Goal: Transaction & Acquisition: Purchase product/service

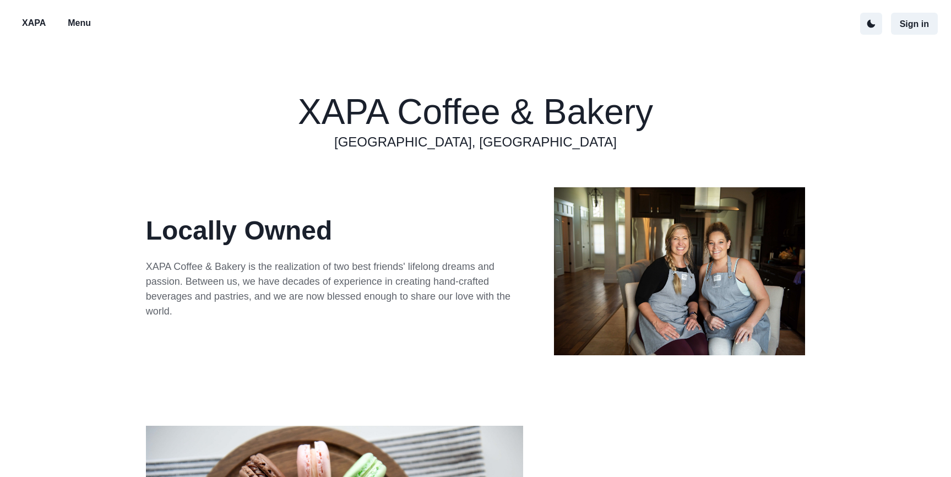
click at [77, 20] on p "Menu" at bounding box center [79, 23] width 23 height 13
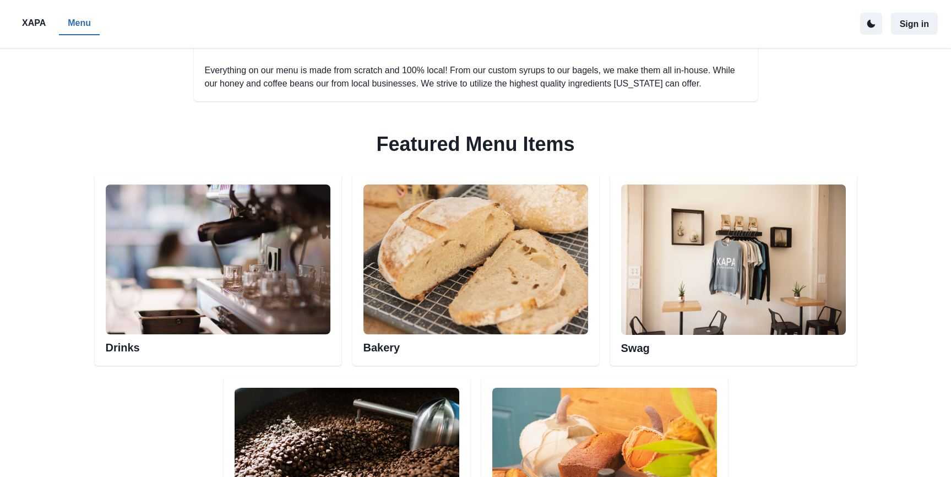
scroll to position [449, 0]
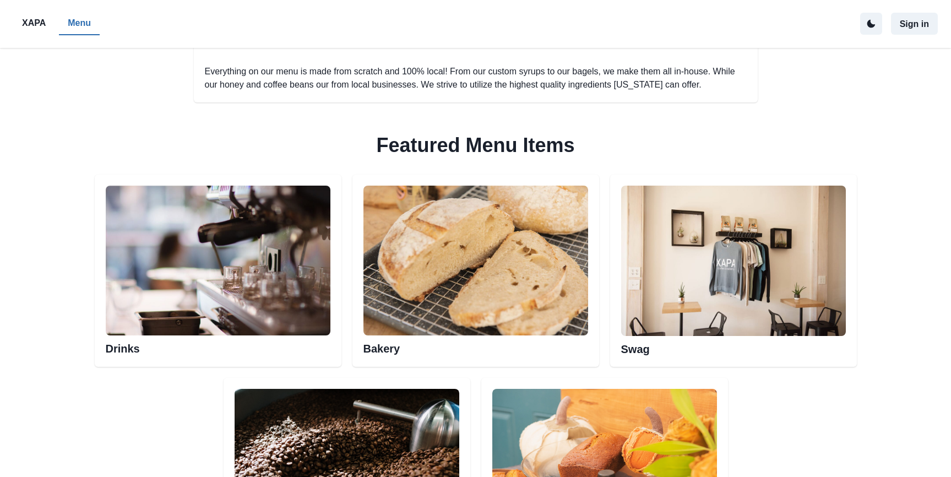
click at [241, 205] on img at bounding box center [218, 261] width 225 height 150
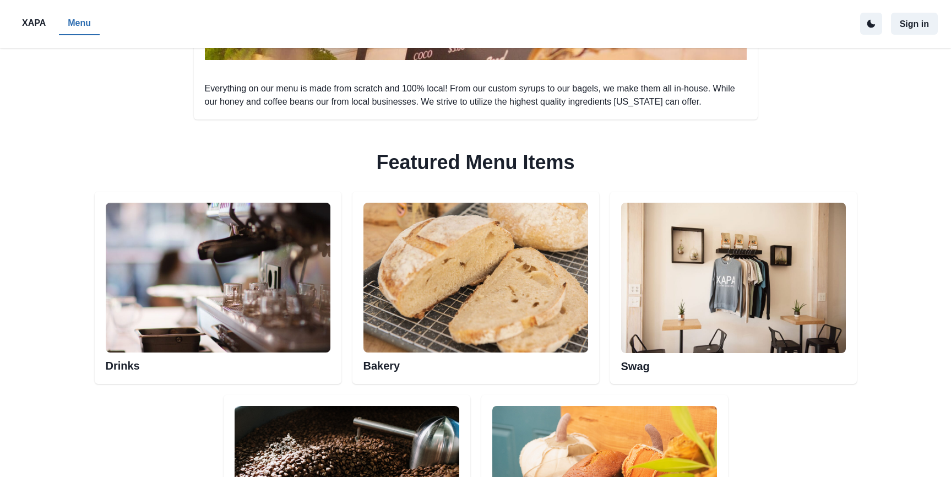
scroll to position [418, 0]
